Goal: Transaction & Acquisition: Purchase product/service

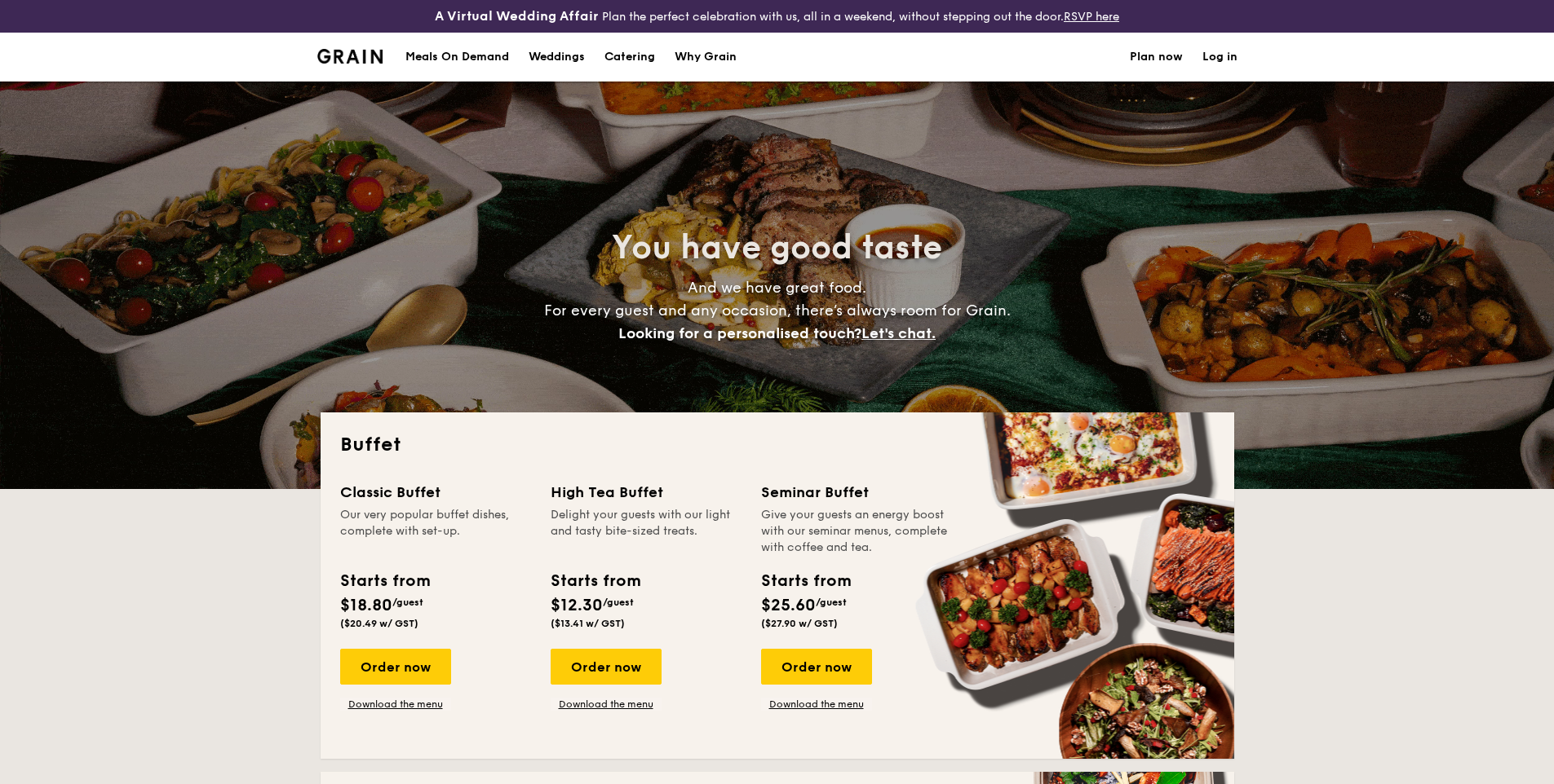
select select
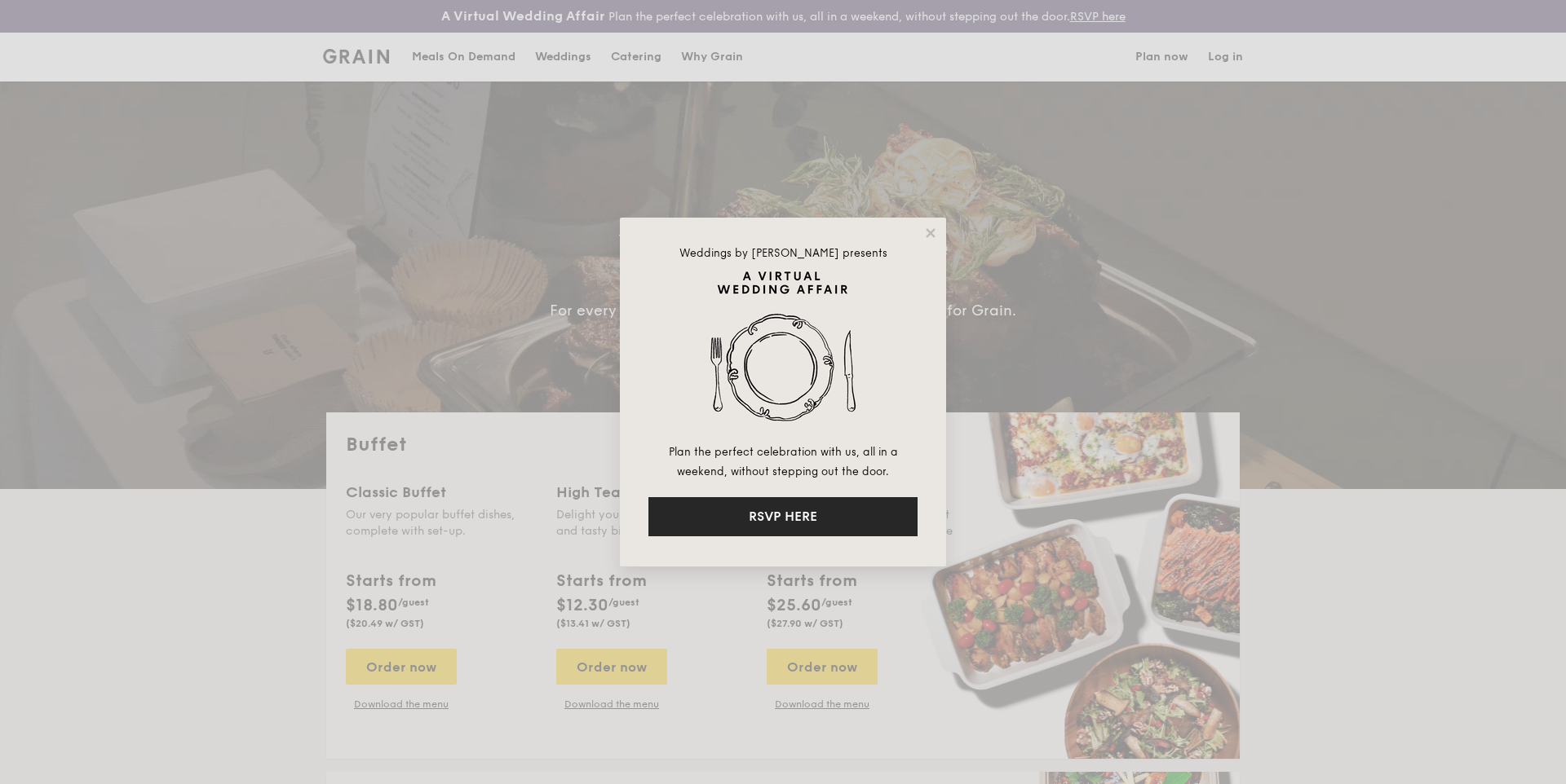
click at [816, 503] on button "RSVP HERE" at bounding box center [783, 517] width 269 height 39
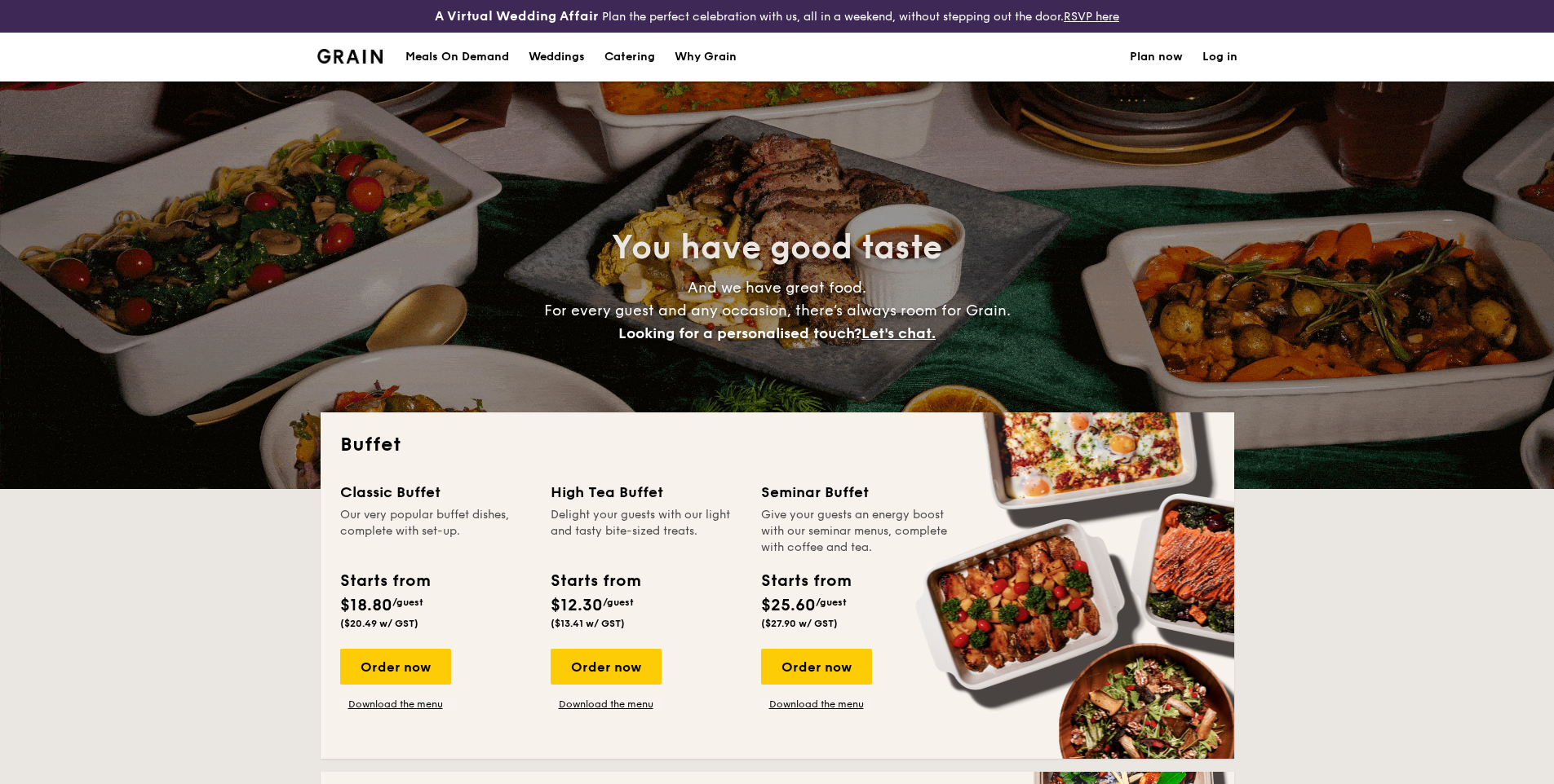
select select
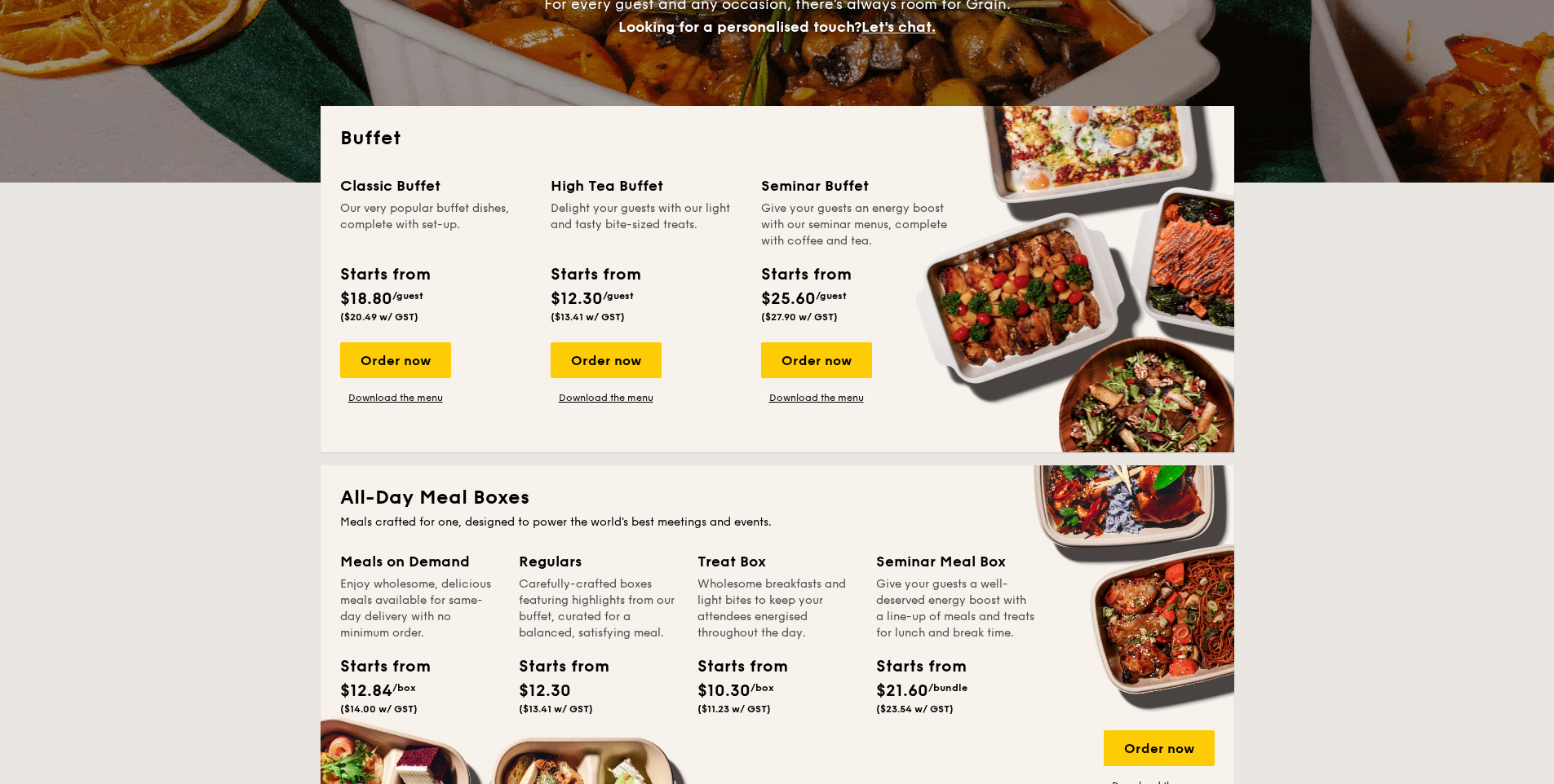
scroll to position [305, 0]
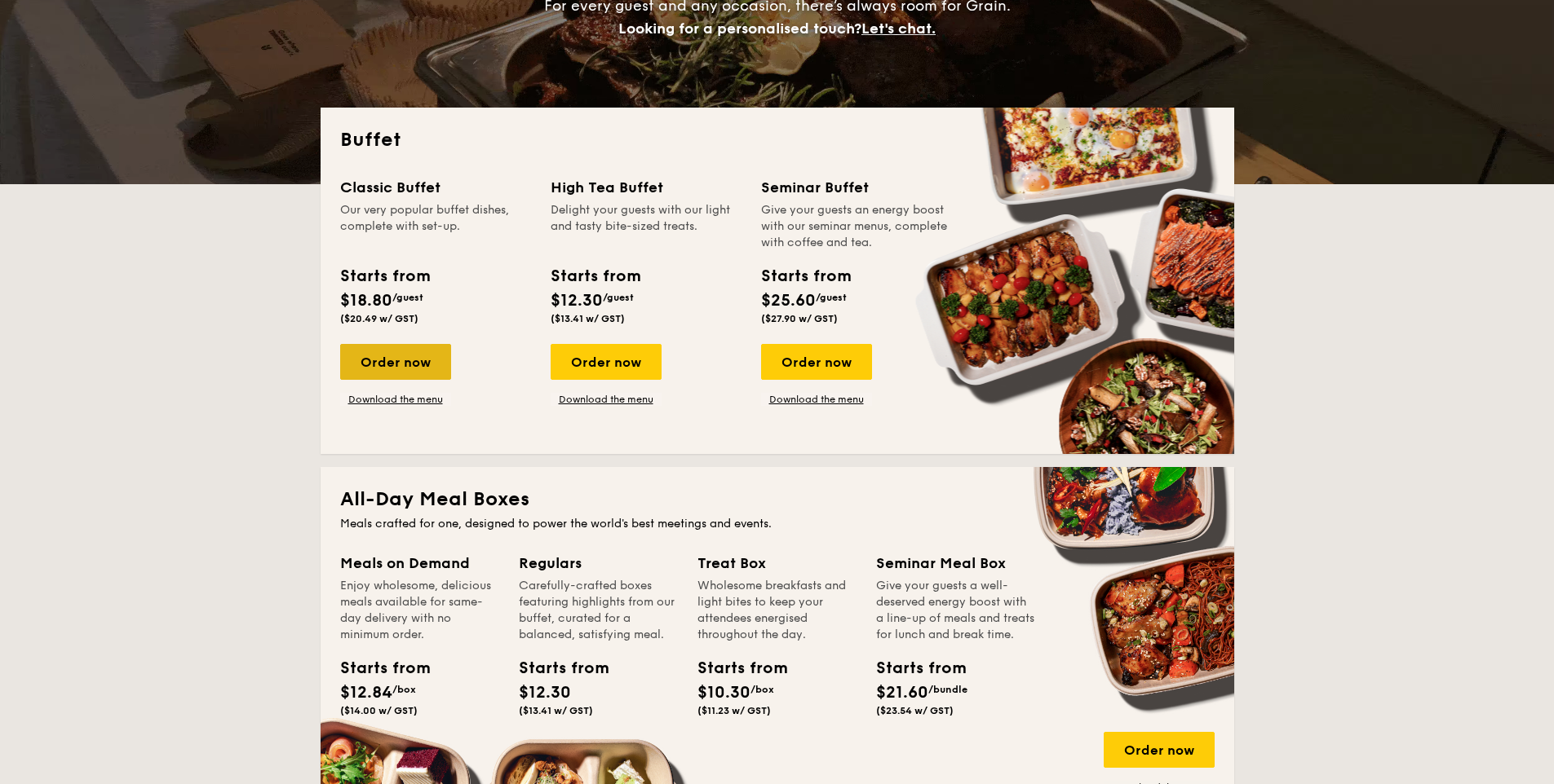
click at [438, 363] on div "Order now" at bounding box center [396, 361] width 111 height 36
